Goal: Task Accomplishment & Management: Use online tool/utility

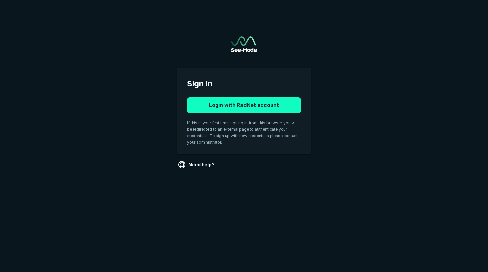
click at [226, 105] on button "Login with RadNet account" at bounding box center [244, 105] width 114 height 16
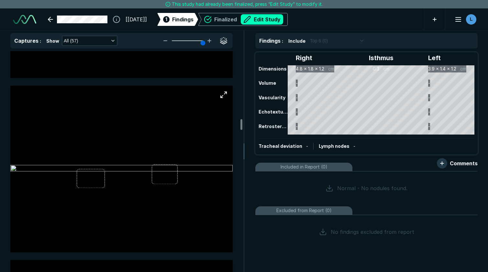
scroll to position [3139, 0]
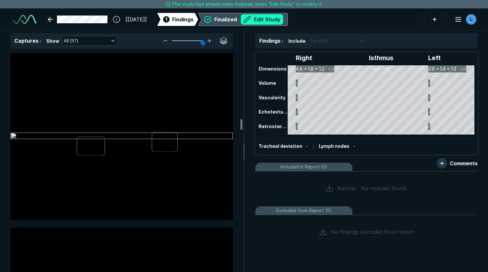
drag, startPoint x: 84, startPoint y: 144, endPoint x: 283, endPoint y: 24, distance: 232.1
click at [283, 24] on button "Edit Study" at bounding box center [262, 19] width 42 height 10
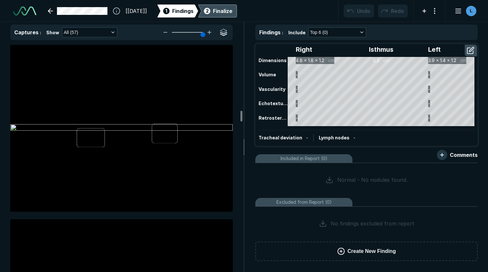
scroll to position [1944, 3028]
click at [94, 136] on div at bounding box center [121, 128] width 222 height 167
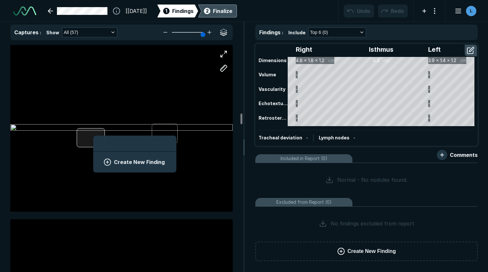
scroll to position [888, 1203]
click at [135, 161] on button "Create New Finding" at bounding box center [135, 162] width 68 height 13
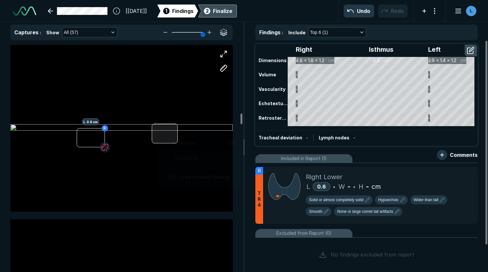
click at [158, 130] on div "[PERSON_NAME] 0.6 cm Assign to: Finding R Create New Finding" at bounding box center [121, 128] width 222 height 167
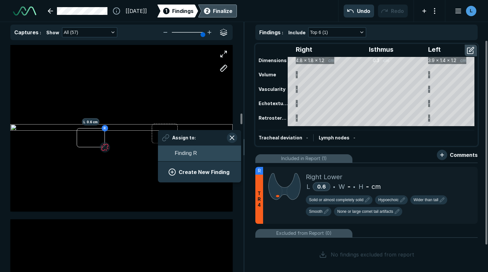
click at [186, 155] on span "Finding R" at bounding box center [186, 154] width 22 height 8
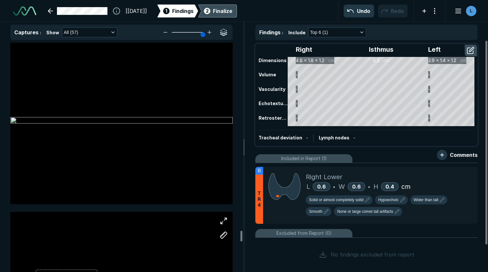
scroll to position [8511, 0]
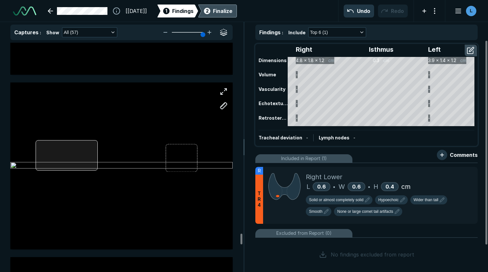
click at [61, 157] on div at bounding box center [121, 166] width 222 height 167
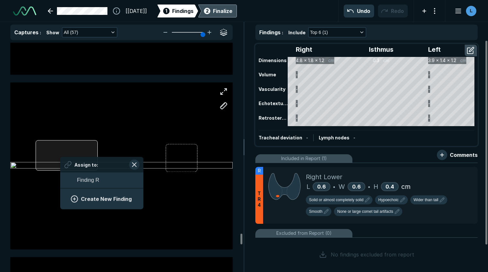
scroll to position [888, 1203]
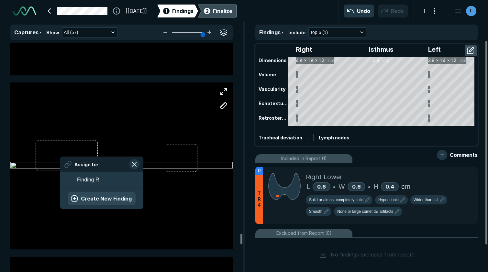
click at [94, 200] on button "Create New Finding" at bounding box center [102, 198] width 68 height 13
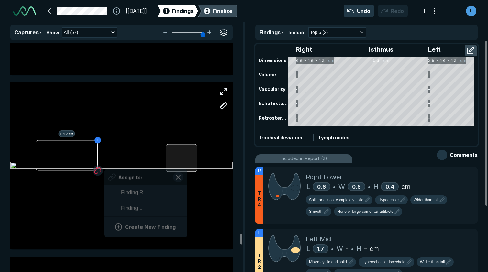
click at [187, 166] on div at bounding box center [182, 158] width 32 height 28
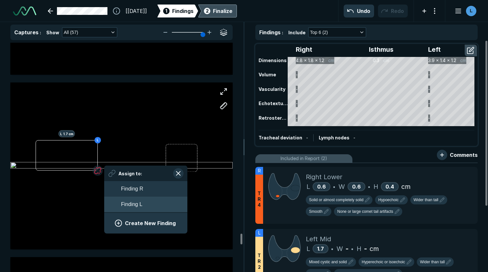
click at [149, 202] on button "Finding L" at bounding box center [145, 205] width 83 height 16
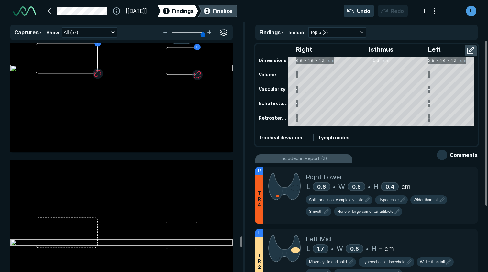
scroll to position [8640, 0]
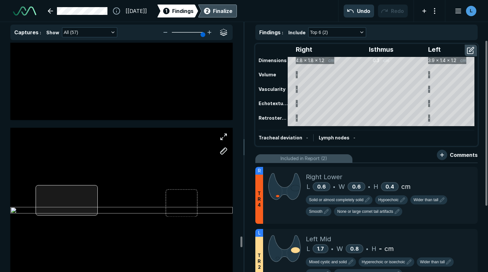
click at [82, 209] on div at bounding box center [121, 211] width 222 height 167
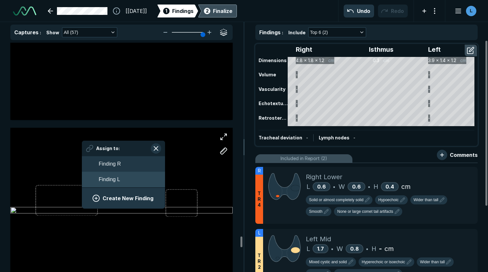
click at [112, 180] on span "Finding L" at bounding box center [109, 180] width 21 height 8
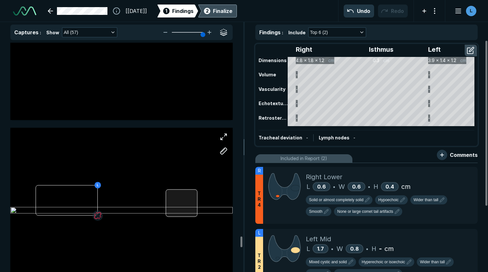
click at [183, 208] on div at bounding box center [182, 203] width 32 height 28
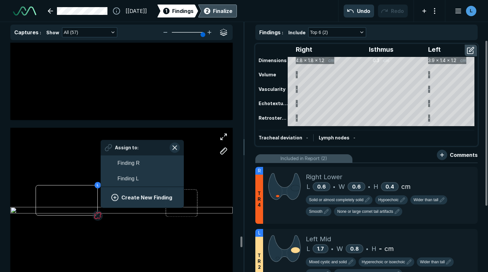
scroll to position [958, 1203]
click at [143, 181] on button "Finding L" at bounding box center [142, 179] width 83 height 16
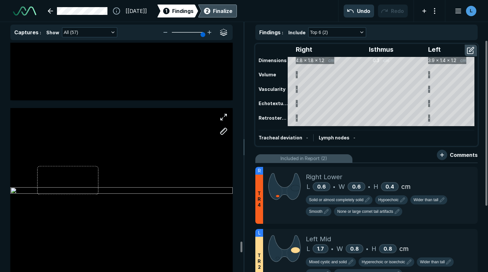
scroll to position [8867, 0]
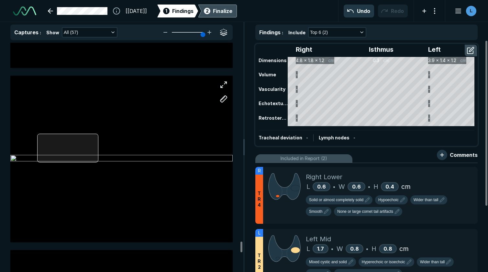
click at [62, 150] on div at bounding box center [121, 159] width 222 height 167
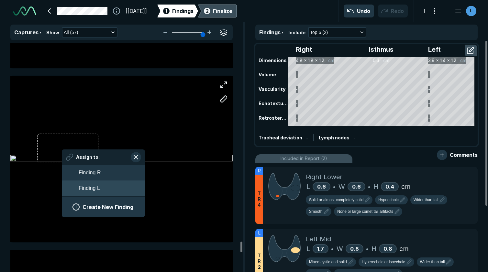
click at [84, 187] on span "Finding L" at bounding box center [89, 188] width 21 height 8
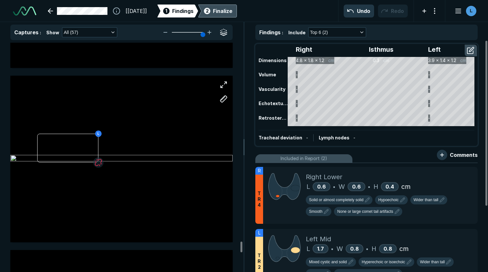
click at [176, 154] on div "L" at bounding box center [121, 159] width 222 height 167
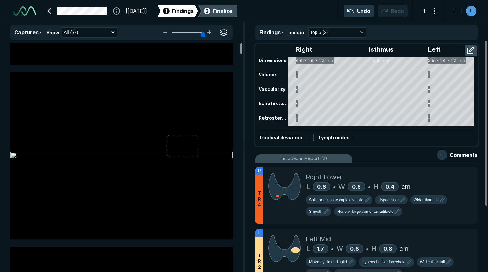
scroll to position [0, 0]
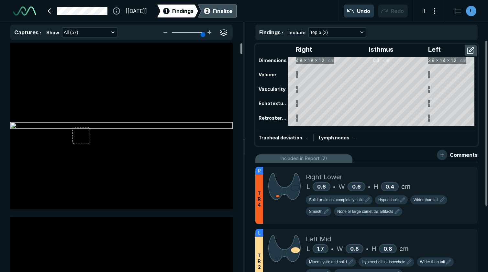
drag, startPoint x: 240, startPoint y: 268, endPoint x: 222, endPoint y: 20, distance: 248.2
click at [240, 43] on div at bounding box center [241, 48] width 2 height 11
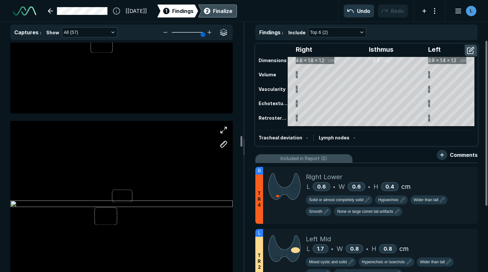
scroll to position [4174, 0]
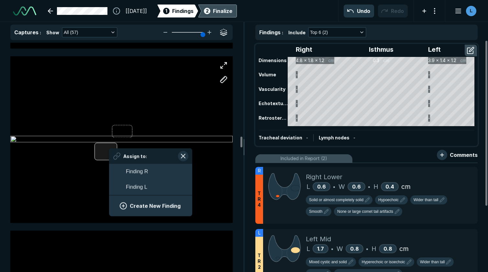
click at [109, 149] on div "Assign to: Finding R Finding L Create New Finding" at bounding box center [121, 139] width 222 height 167
click at [151, 209] on button "Create New Finding" at bounding box center [151, 205] width 68 height 13
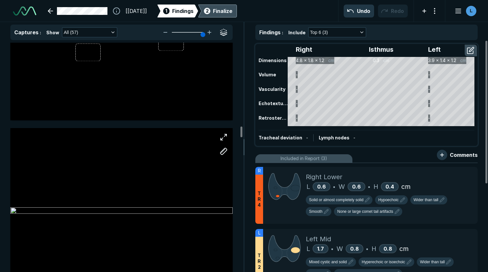
scroll to position [3721, 0]
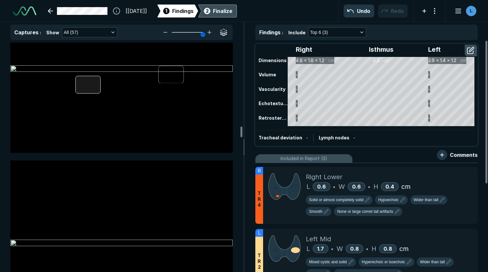
click at [91, 85] on div at bounding box center [121, 69] width 222 height 167
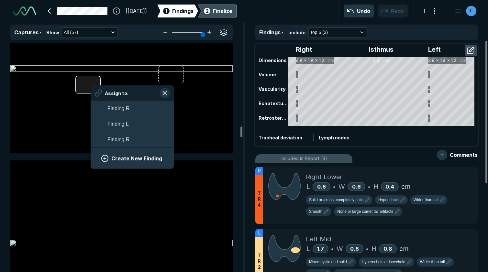
scroll to position [1027, 1203]
click at [114, 140] on span "Finding R" at bounding box center [118, 140] width 22 height 8
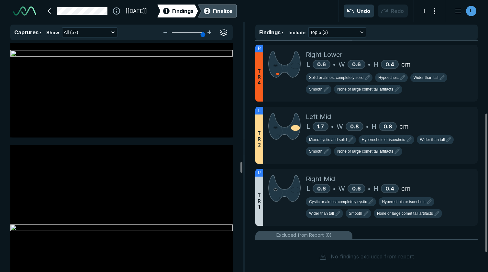
scroll to position [0, 0]
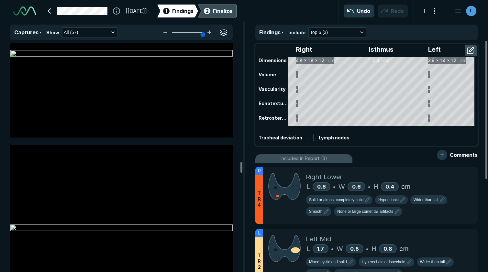
click at [228, 7] on div "2 Finalize" at bounding box center [218, 11] width 30 height 13
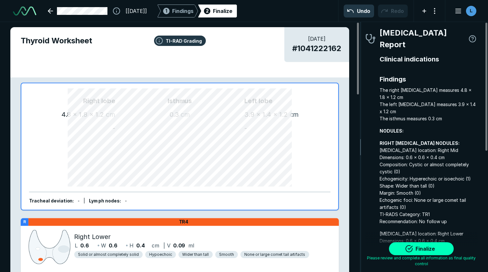
scroll to position [1920, 1327]
click at [442, 252] on button "Finalize" at bounding box center [421, 248] width 65 height 13
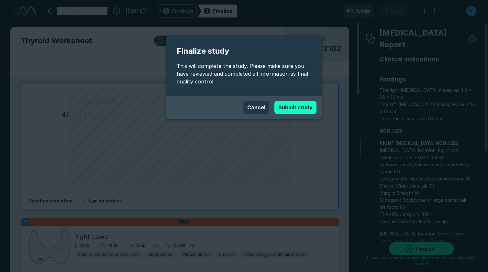
click at [302, 103] on button "Submit study" at bounding box center [295, 107] width 42 height 13
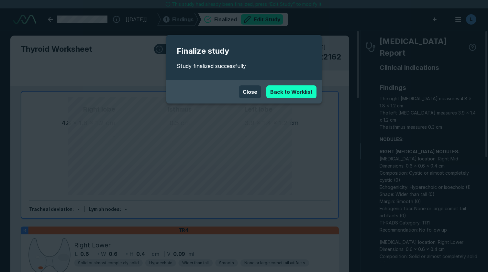
click at [282, 94] on link "Back to Worklist" at bounding box center [291, 91] width 50 height 13
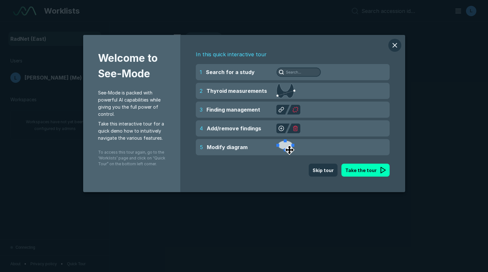
scroll to position [1840, 2429]
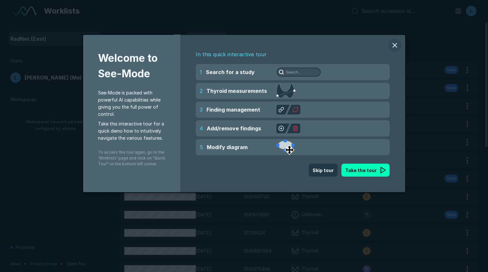
click at [397, 46] on button "modal" at bounding box center [394, 45] width 13 height 13
